Goal: Communication & Community: Share content

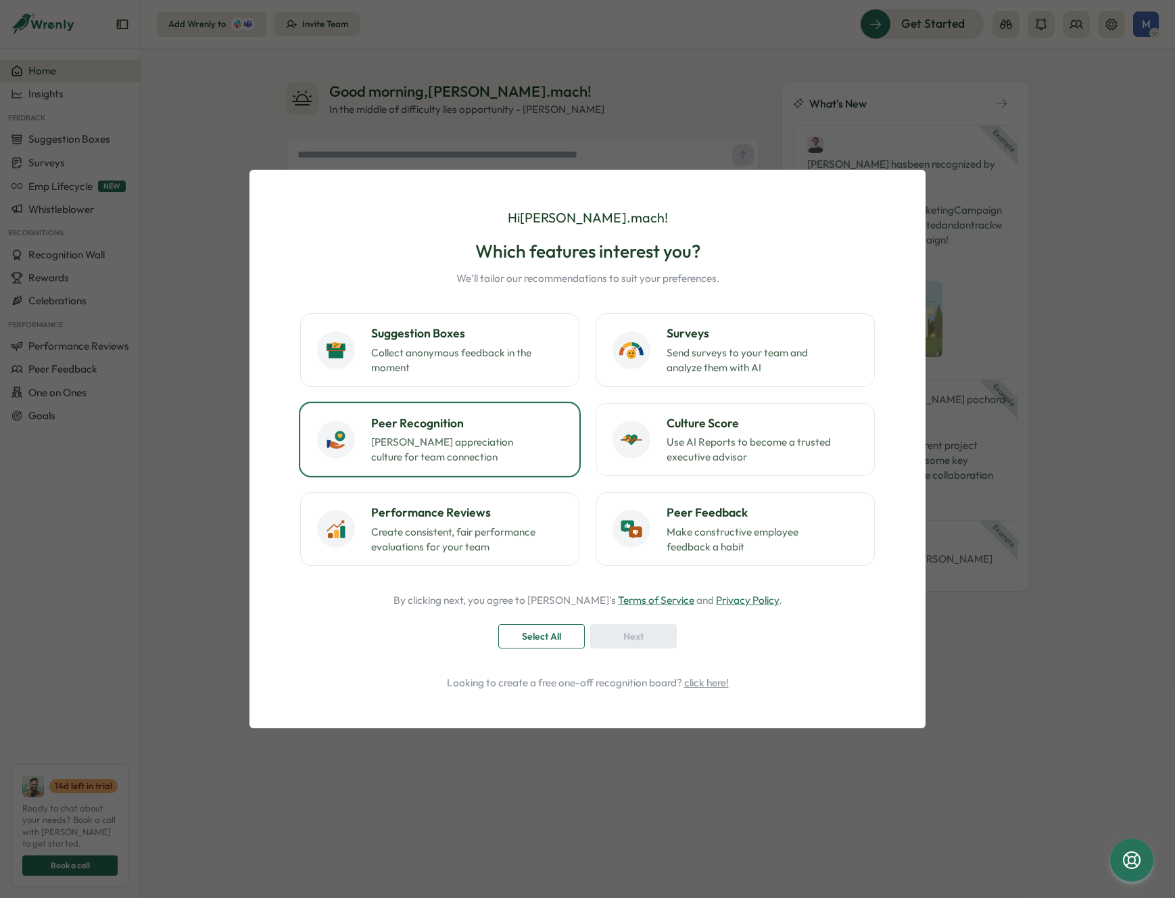
click at [458, 433] on div "Peer Recognition [PERSON_NAME] appreciation culture for team connection" at bounding box center [466, 439] width 191 height 50
click at [654, 638] on div "Next" at bounding box center [633, 635] width 61 height 23
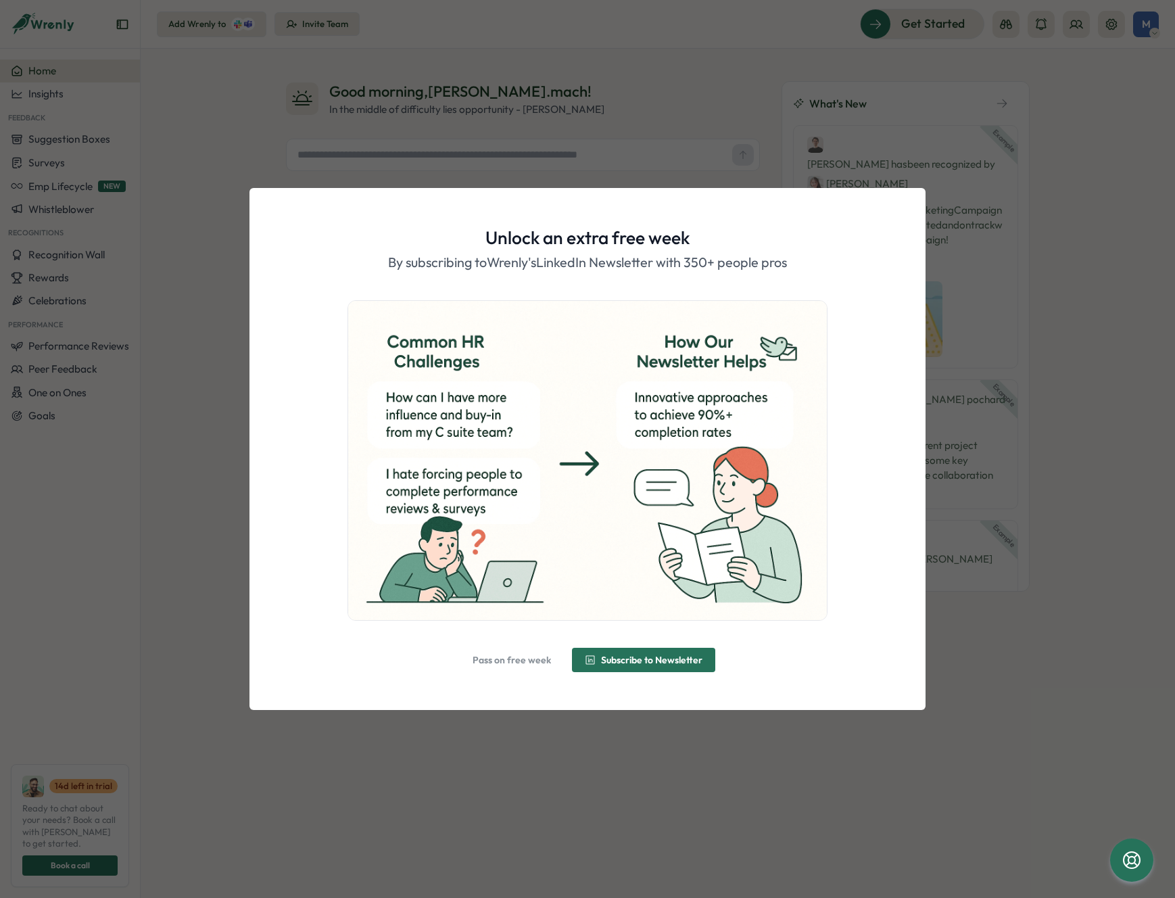
click at [537, 658] on span "Pass on free week" at bounding box center [511, 659] width 78 height 9
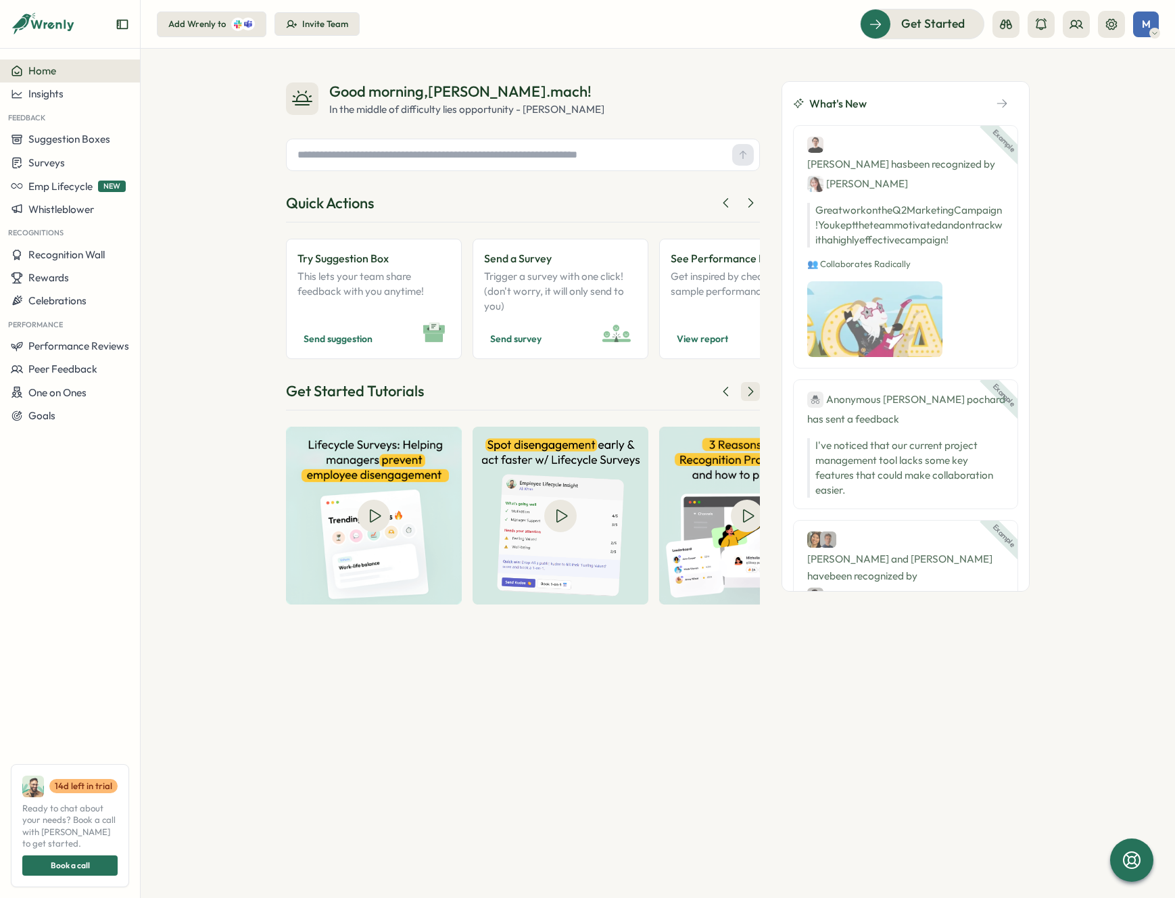
click at [751, 385] on icon at bounding box center [750, 392] width 14 height 14
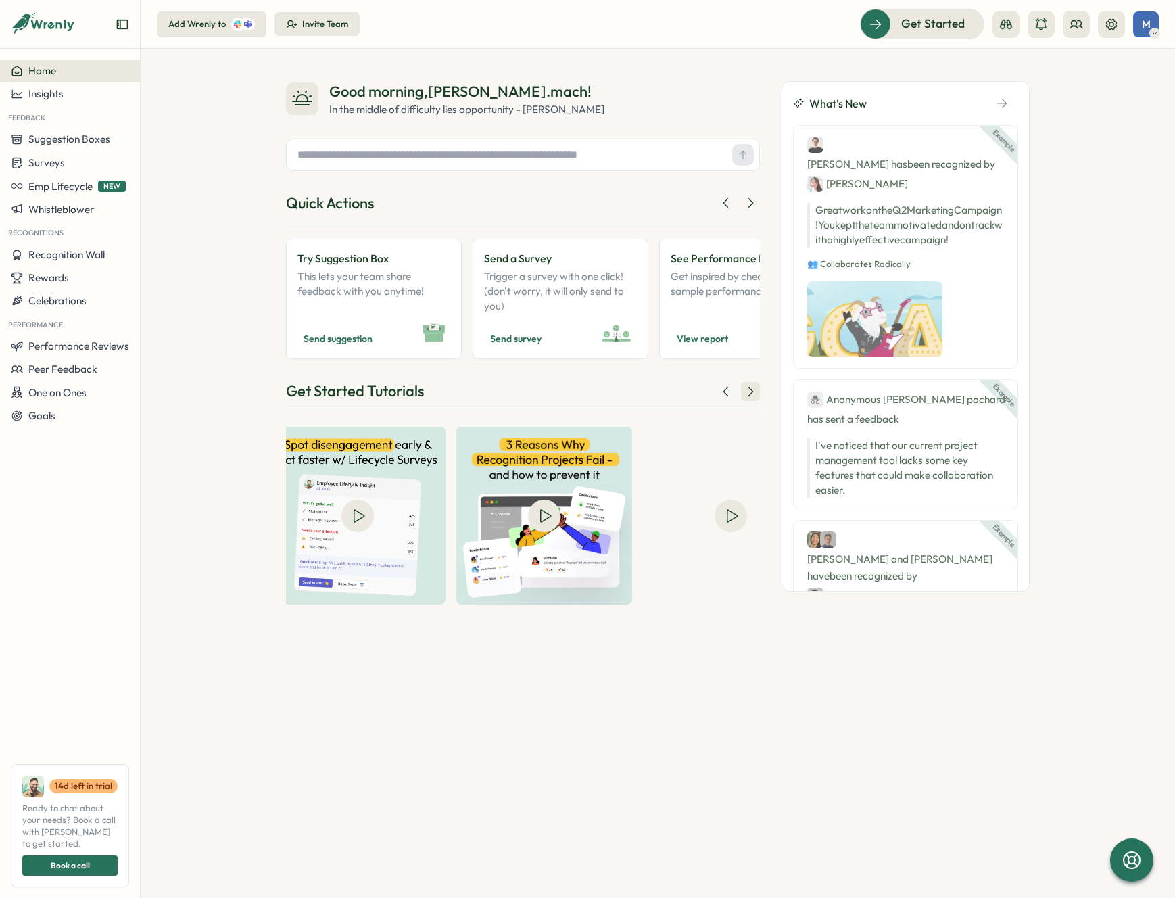
scroll to position [0, 230]
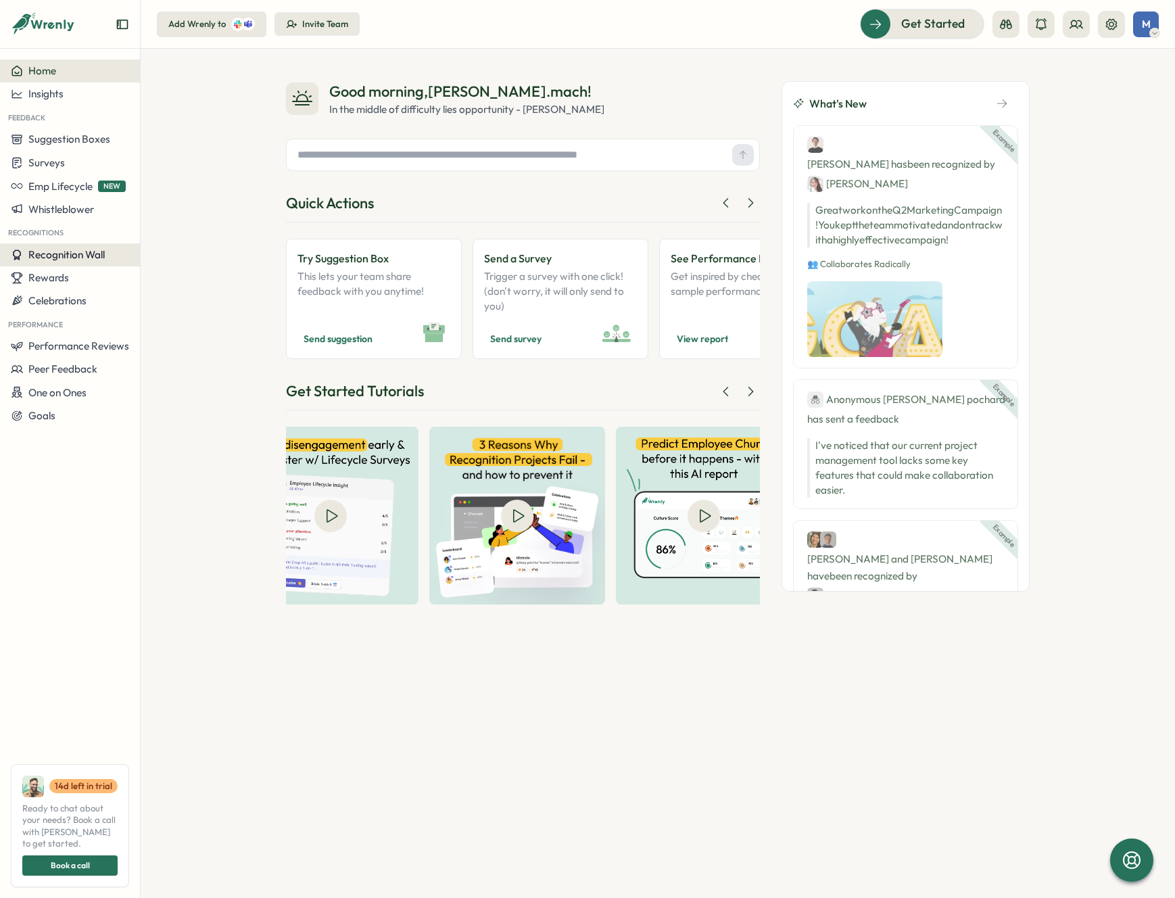
click at [87, 253] on span "Recognition Wall" at bounding box center [66, 254] width 76 height 13
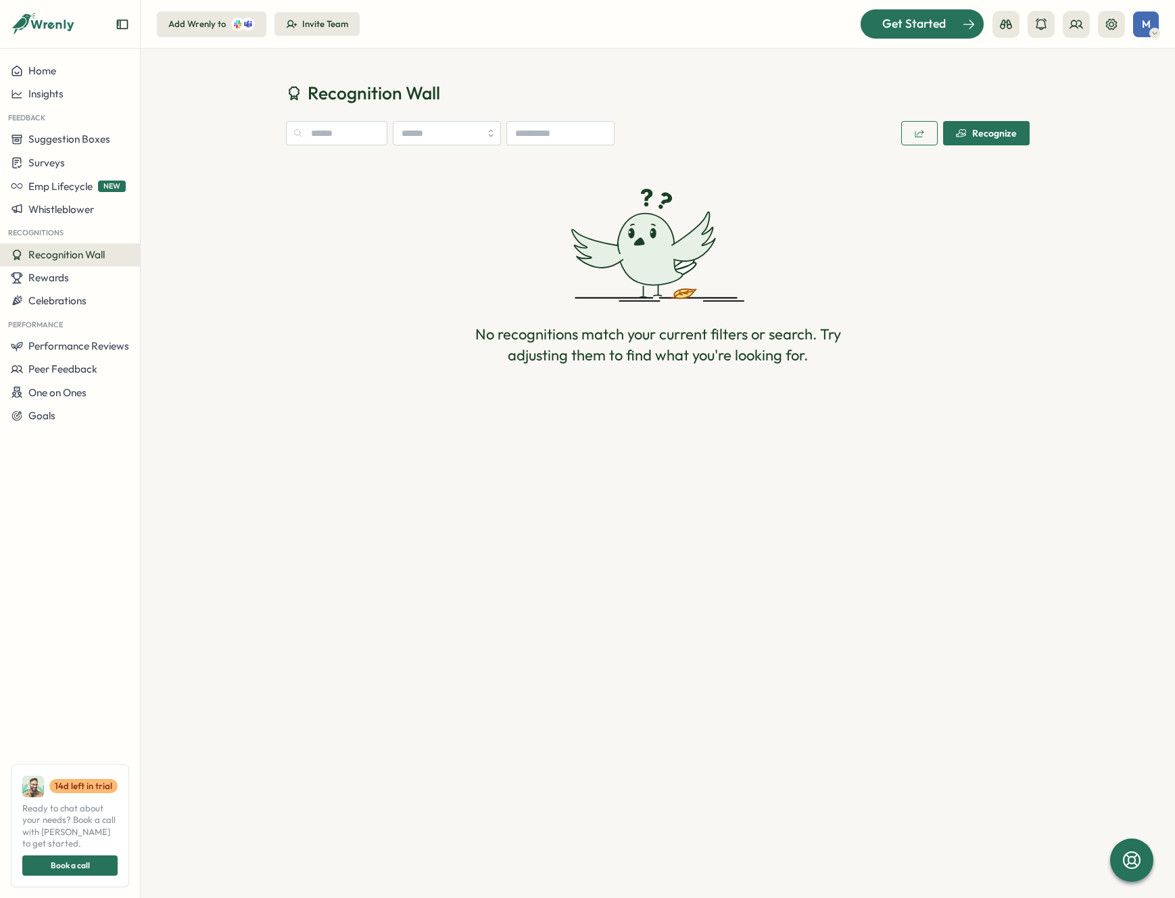
click at [900, 20] on span "Get Started" at bounding box center [914, 24] width 64 height 18
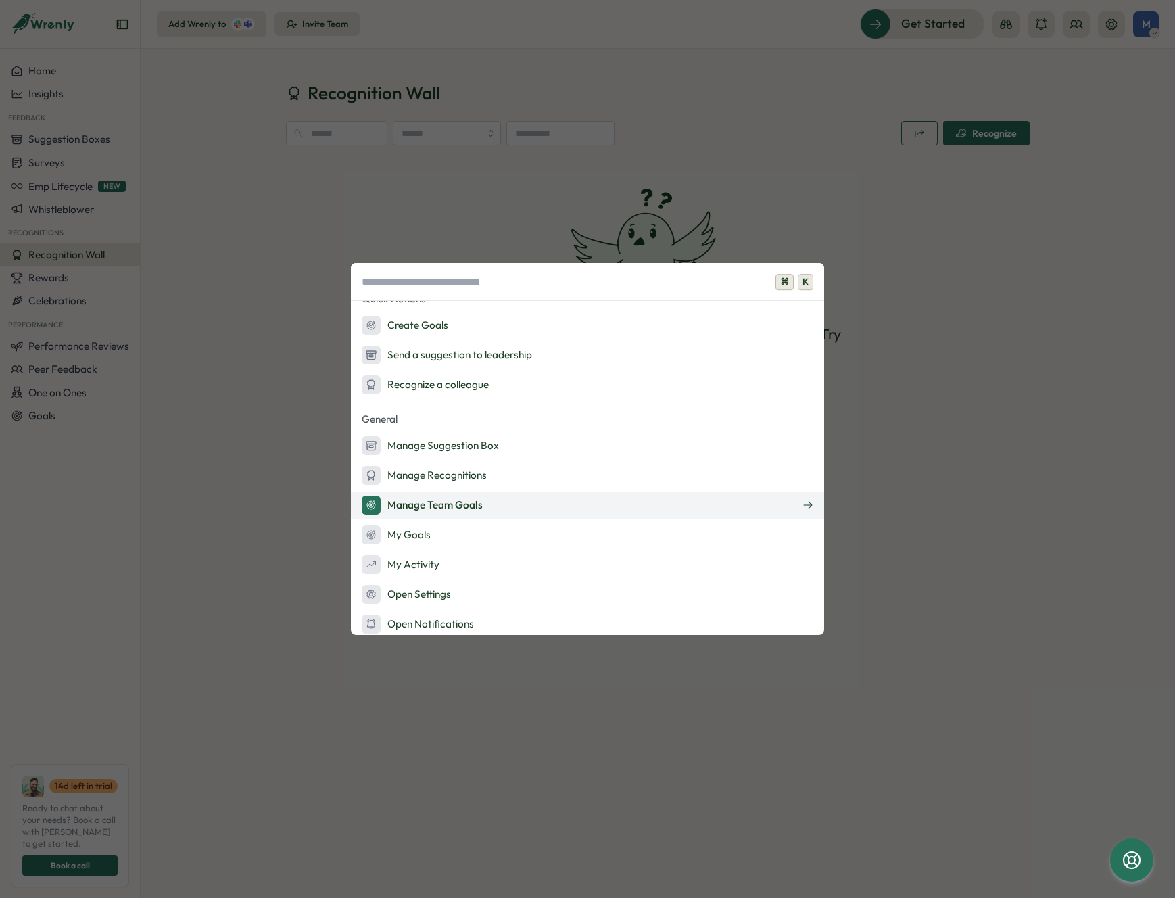
scroll to position [211, 0]
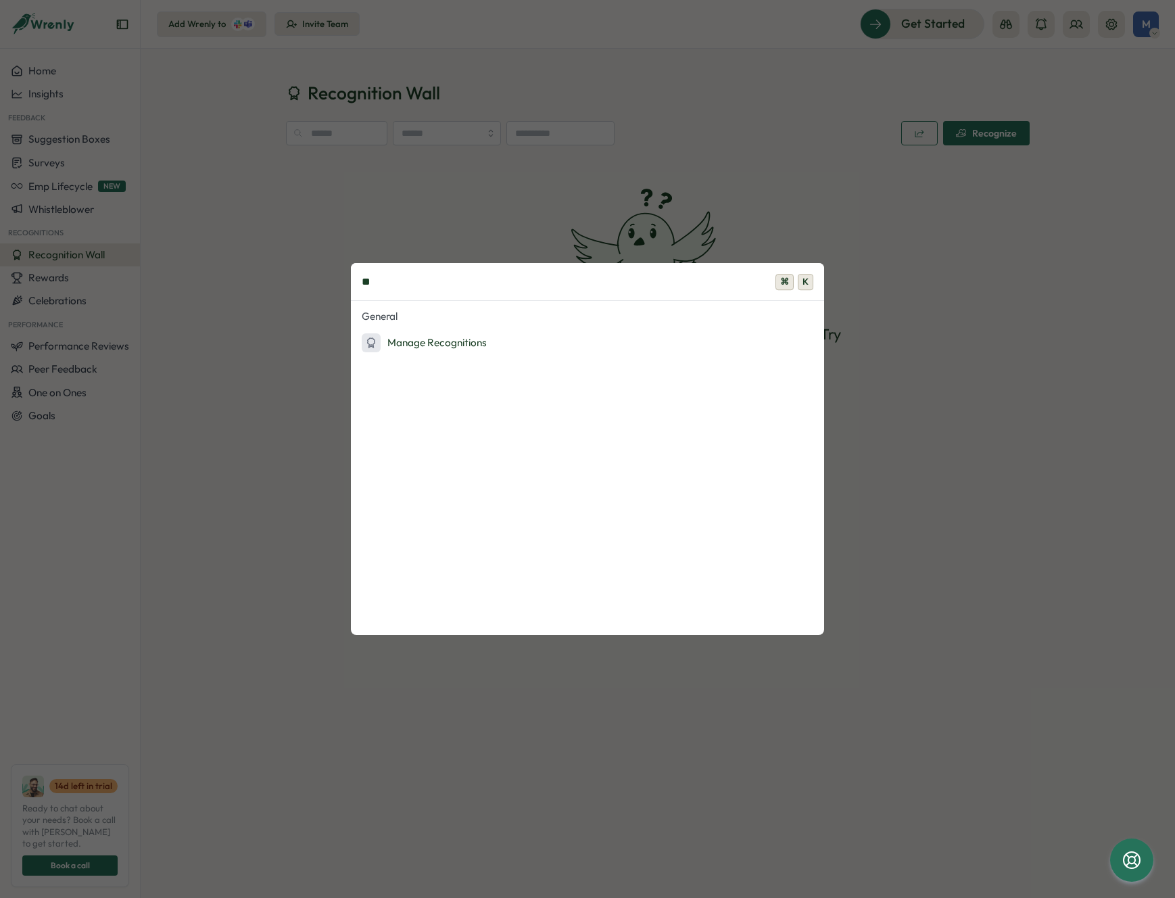
type input "*"
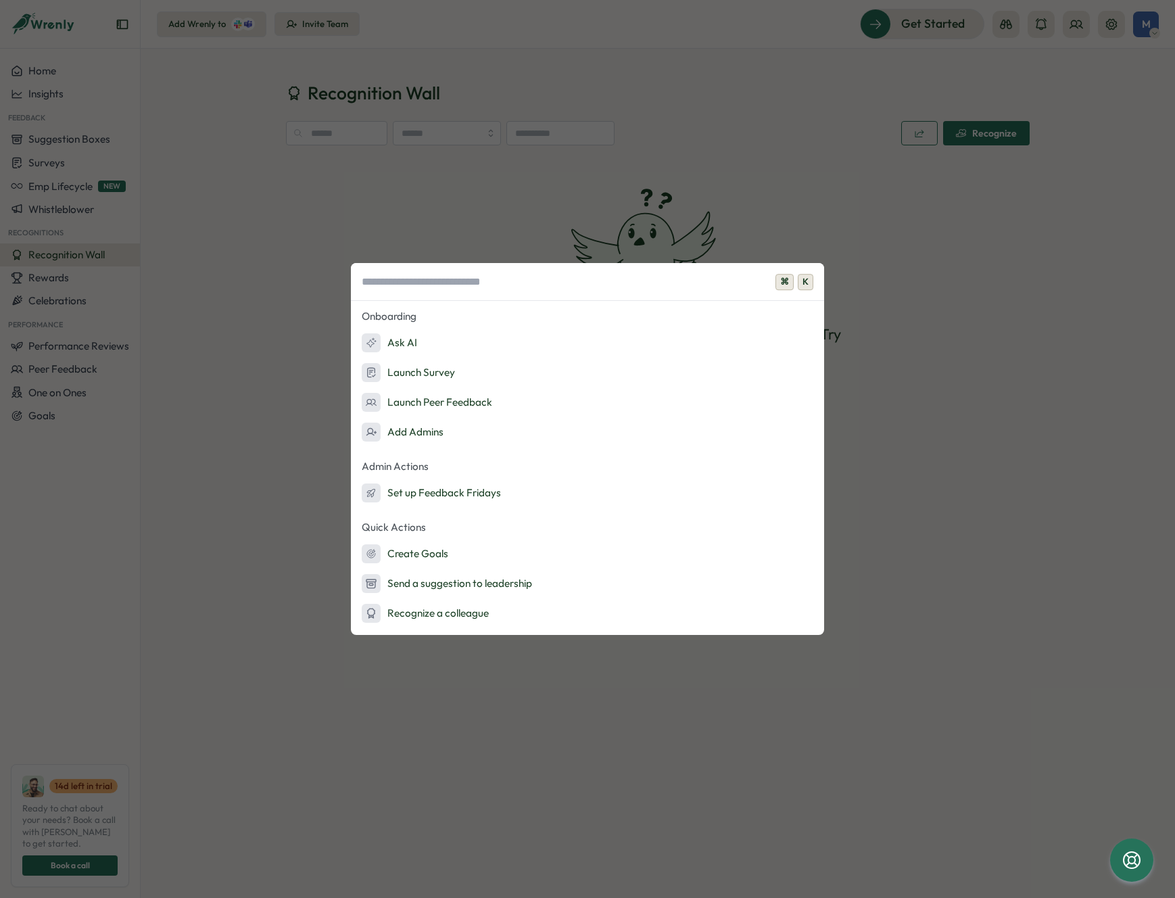
click at [228, 431] on div "⌘ K Onboarding Ask AI Launch Survey Launch Peer Feedback Add Admins Admin Actio…" at bounding box center [587, 449] width 1175 height 898
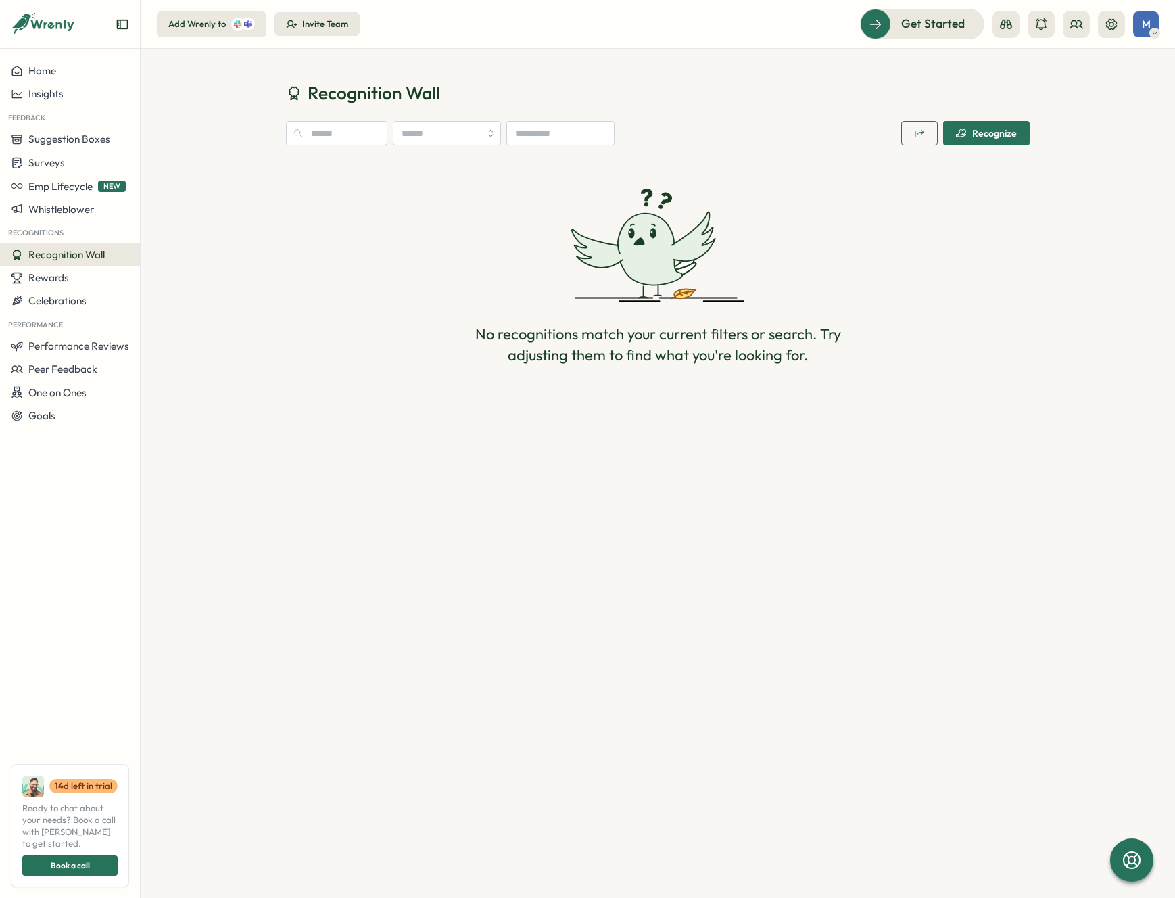
click at [1006, 136] on div "Recognize" at bounding box center [986, 133] width 61 height 11
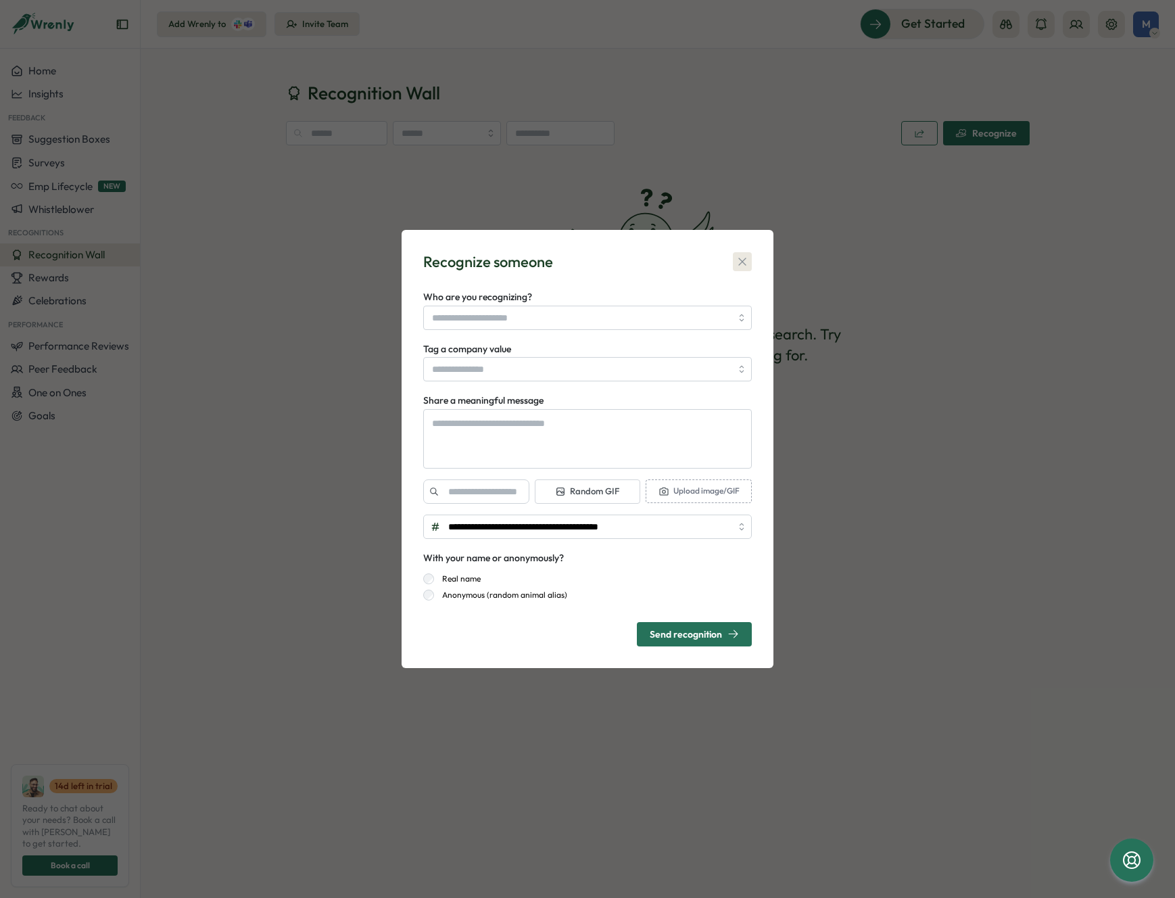
click at [741, 262] on icon "button" at bounding box center [741, 261] width 7 height 7
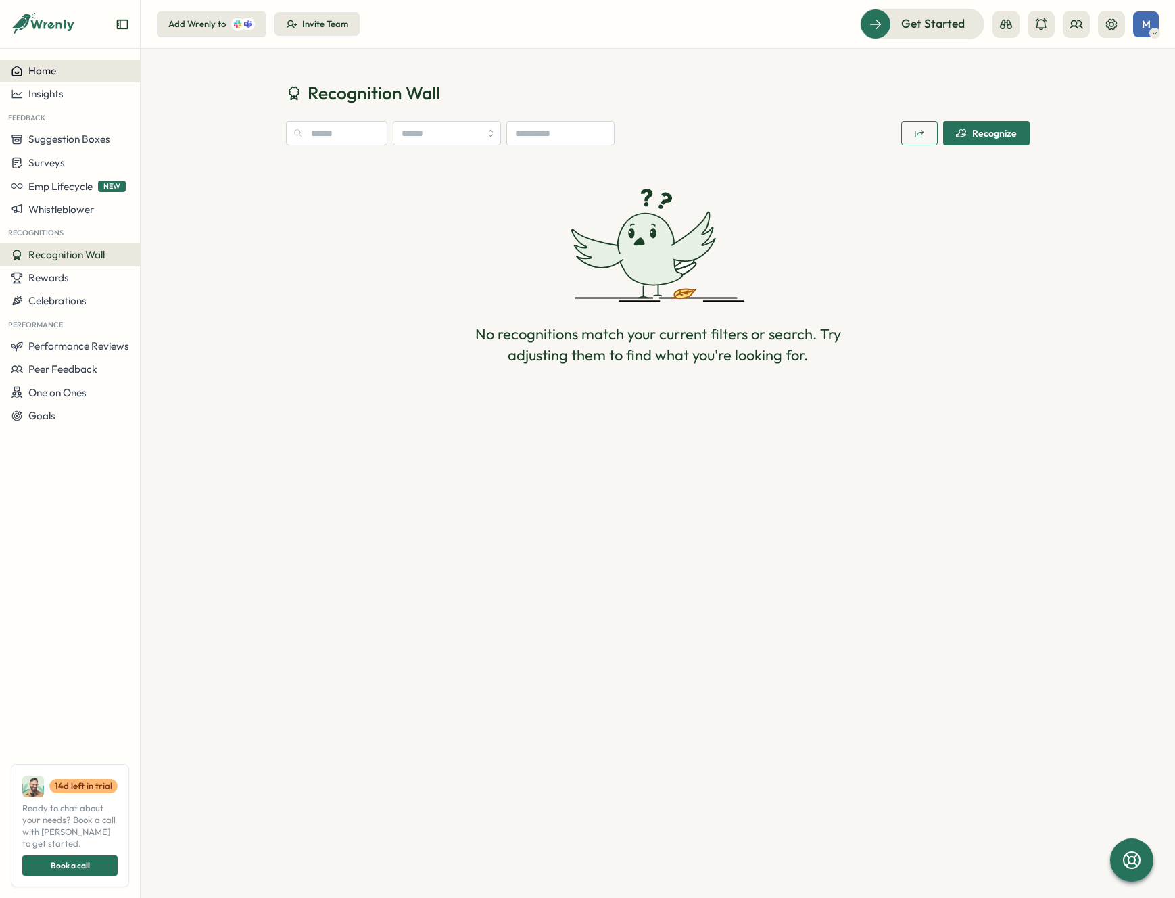
click at [49, 63] on button "Home" at bounding box center [70, 70] width 140 height 23
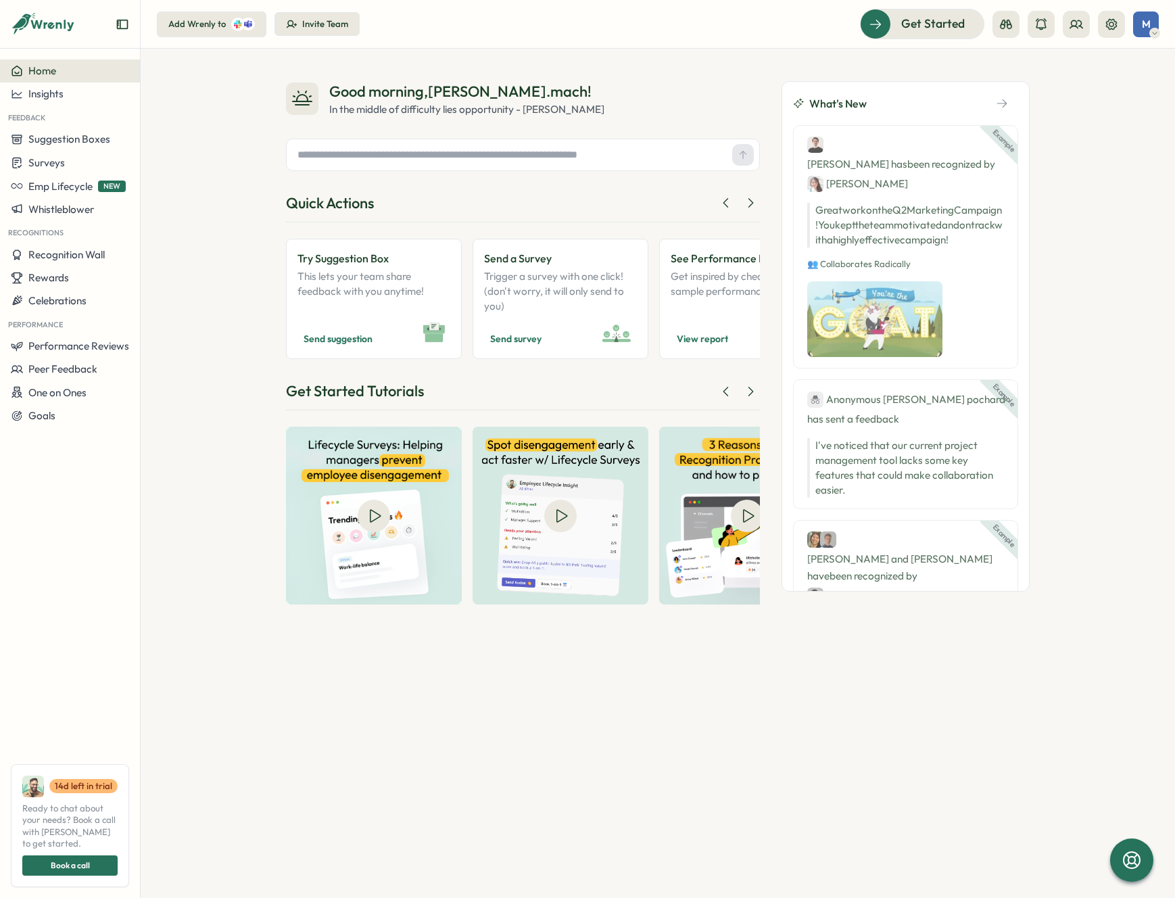
click at [51, 24] on icon at bounding box center [53, 25] width 45 height 11
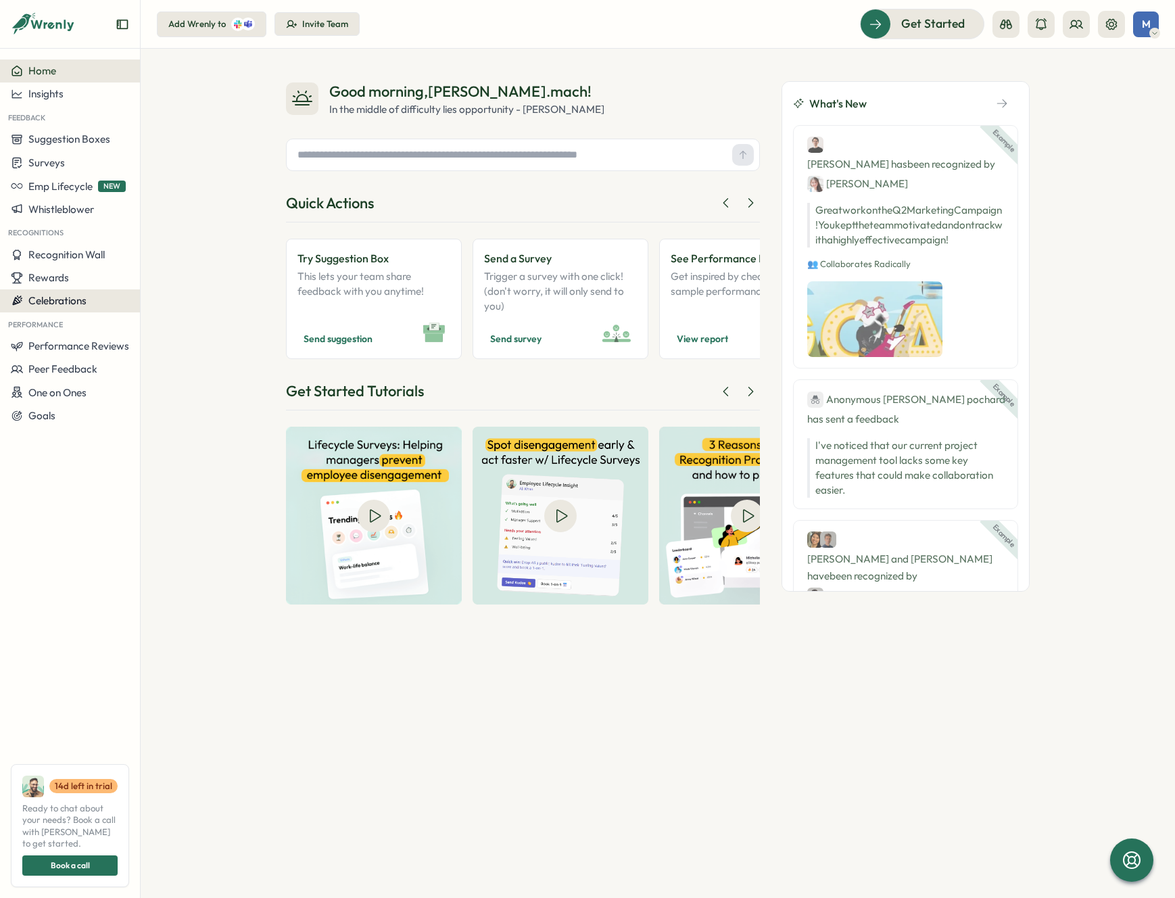
click at [51, 301] on span "Celebrations" at bounding box center [57, 300] width 58 height 13
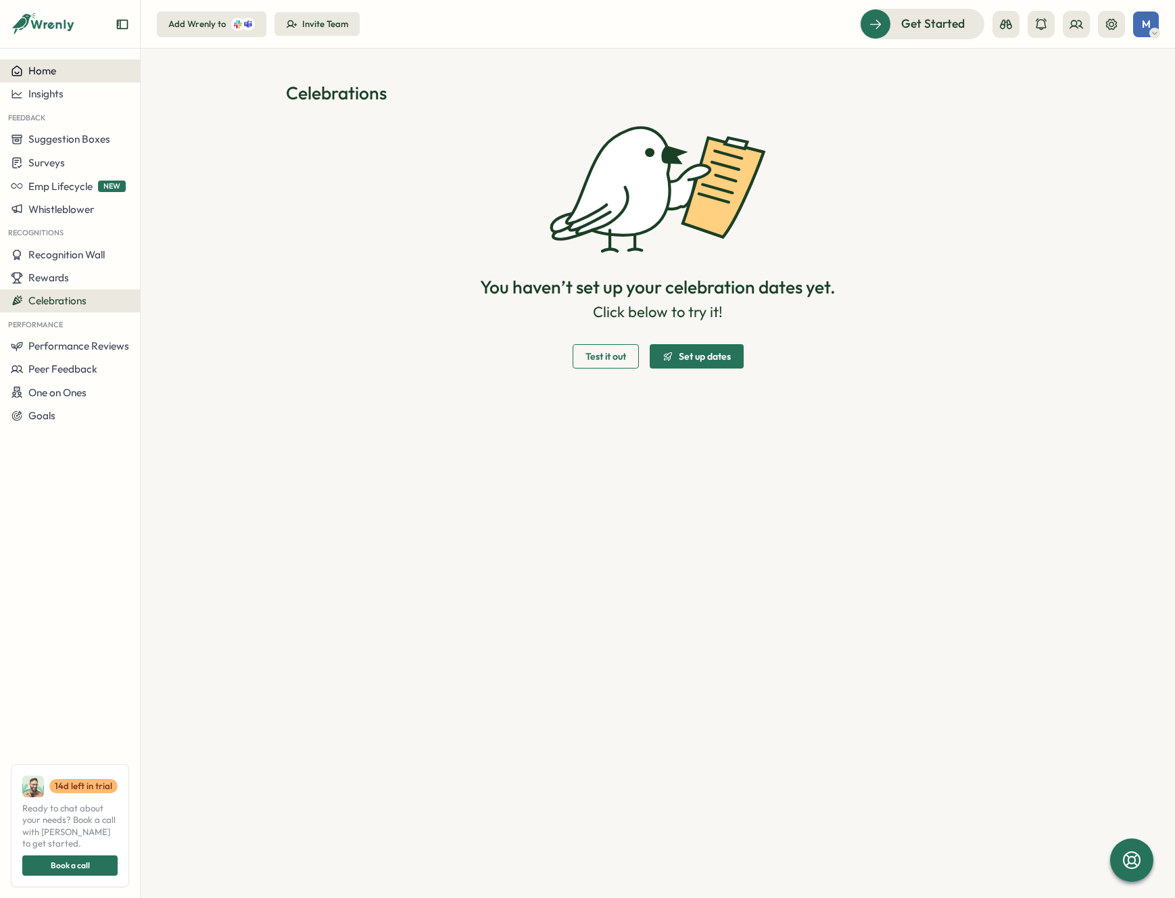
click at [45, 68] on span "Home" at bounding box center [42, 70] width 28 height 13
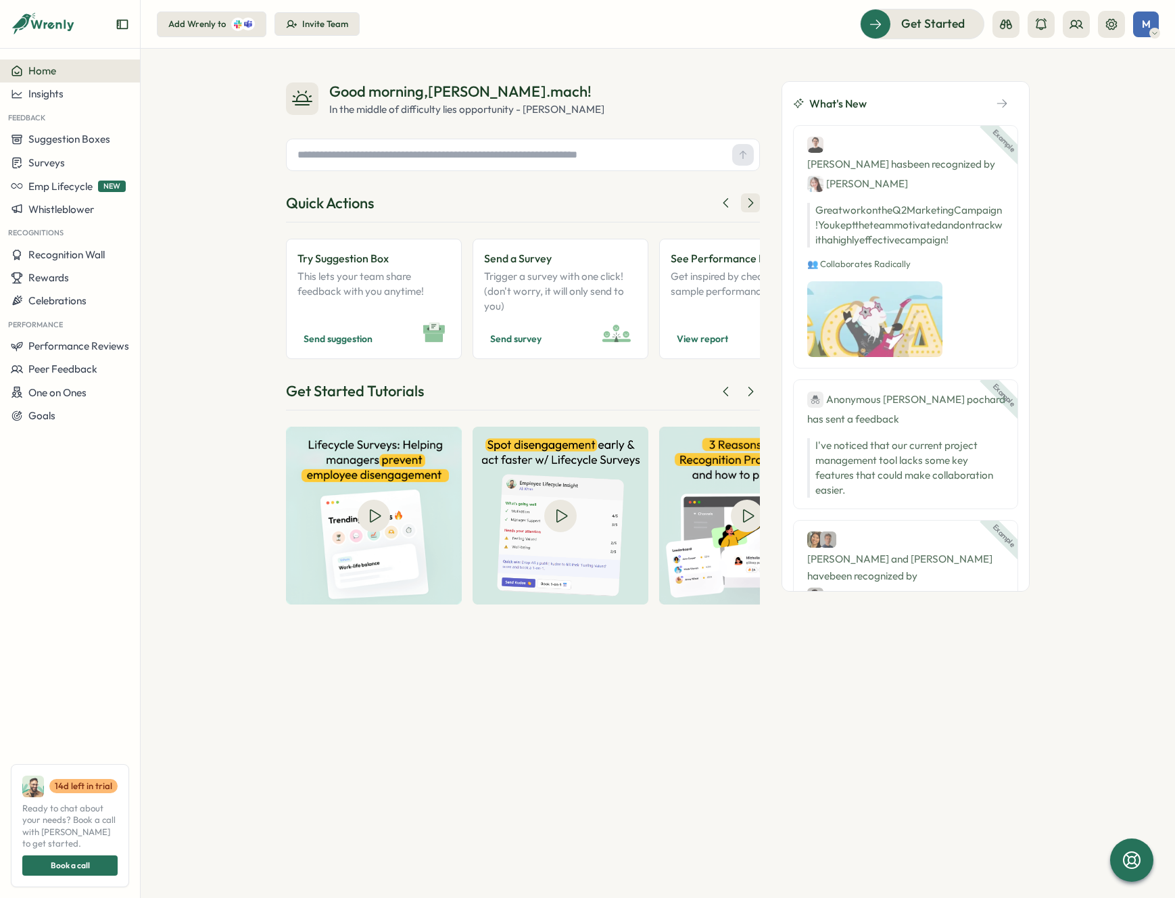
click at [752, 201] on icon at bounding box center [751, 203] width 4 height 9
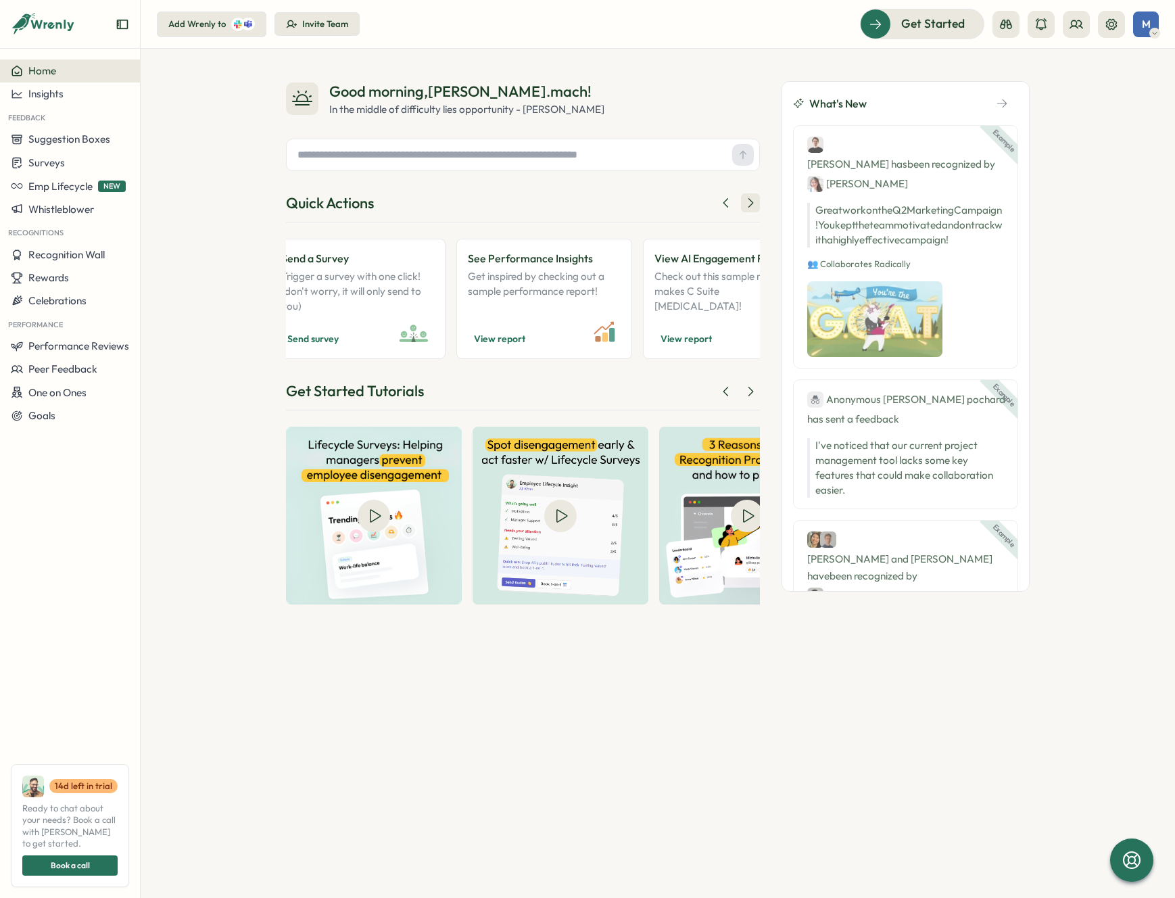
scroll to position [0, 230]
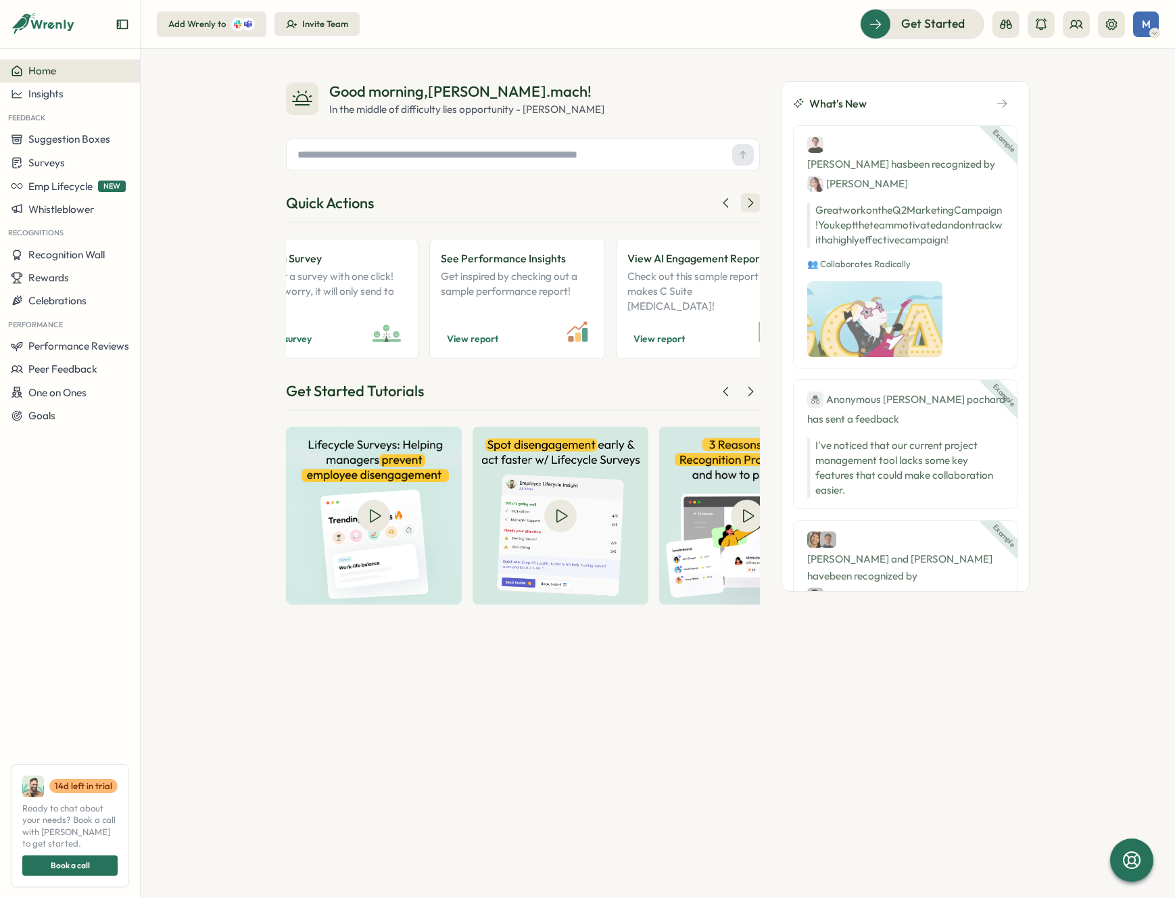
click at [752, 201] on icon at bounding box center [751, 203] width 4 height 9
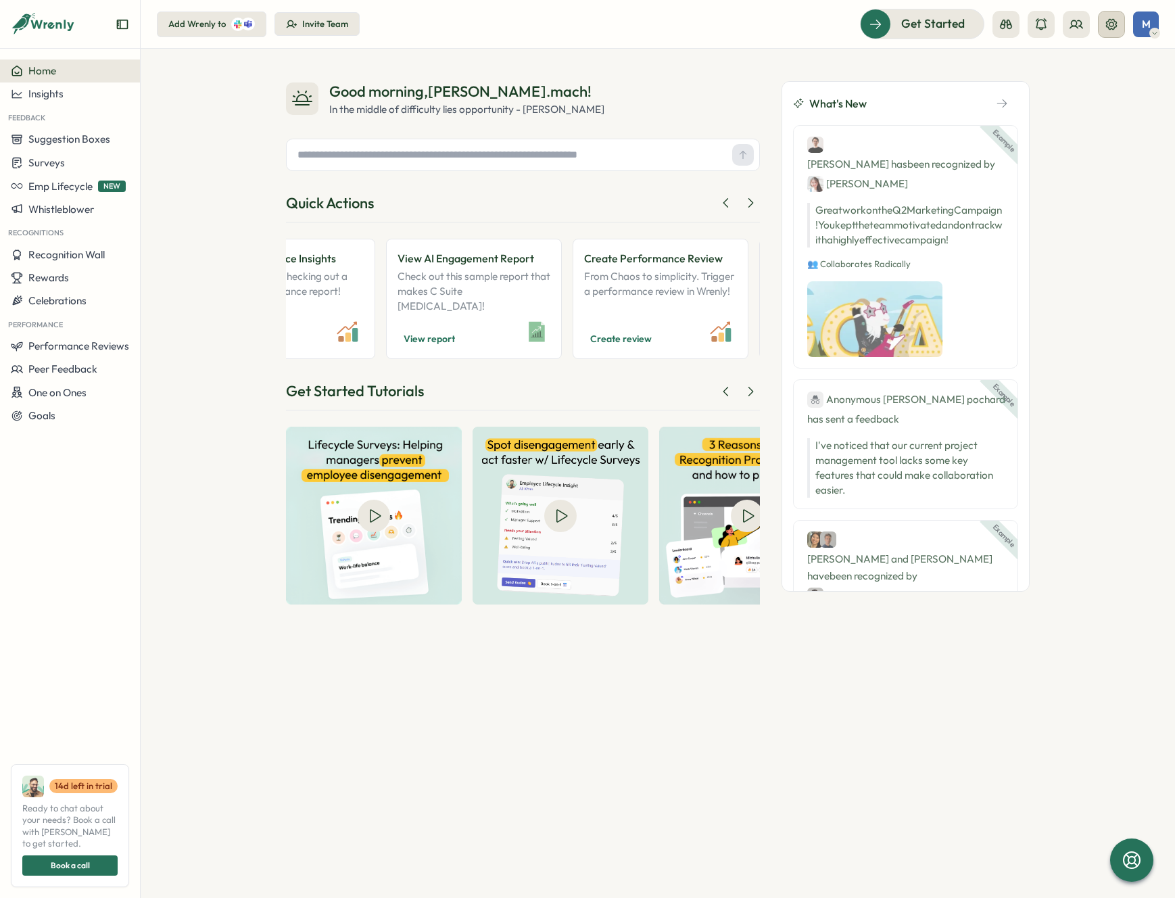
click at [1106, 26] on icon at bounding box center [1111, 23] width 11 height 11
